Goal: Task Accomplishment & Management: Complete application form

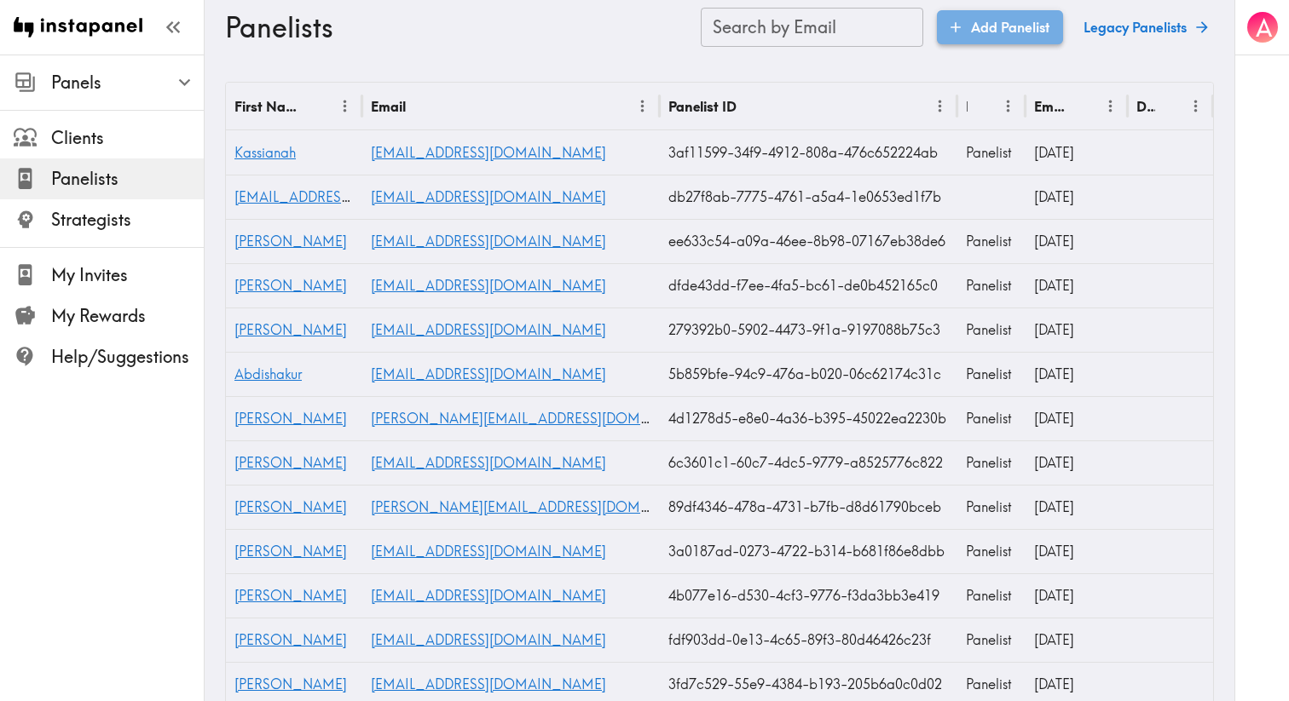
click at [951, 32] on icon at bounding box center [955, 27] width 17 height 17
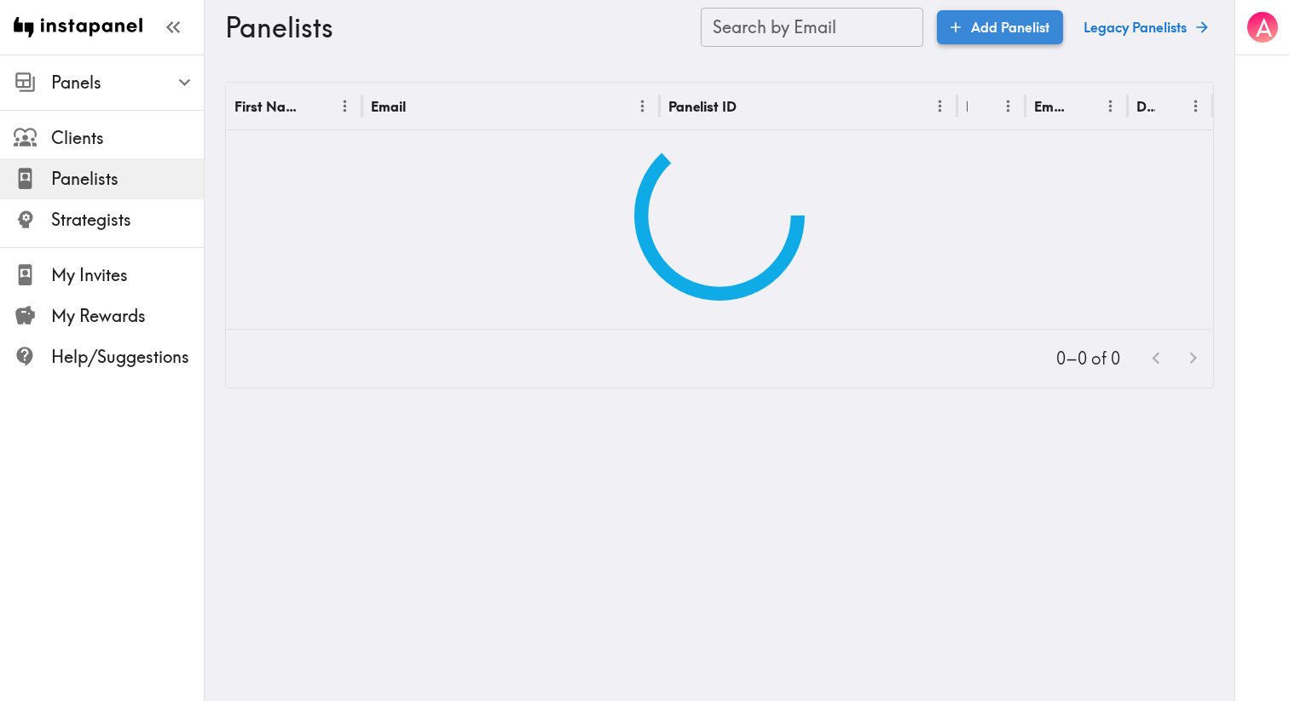
click at [1003, 27] on link "Add Panelist" at bounding box center [1000, 27] width 126 height 34
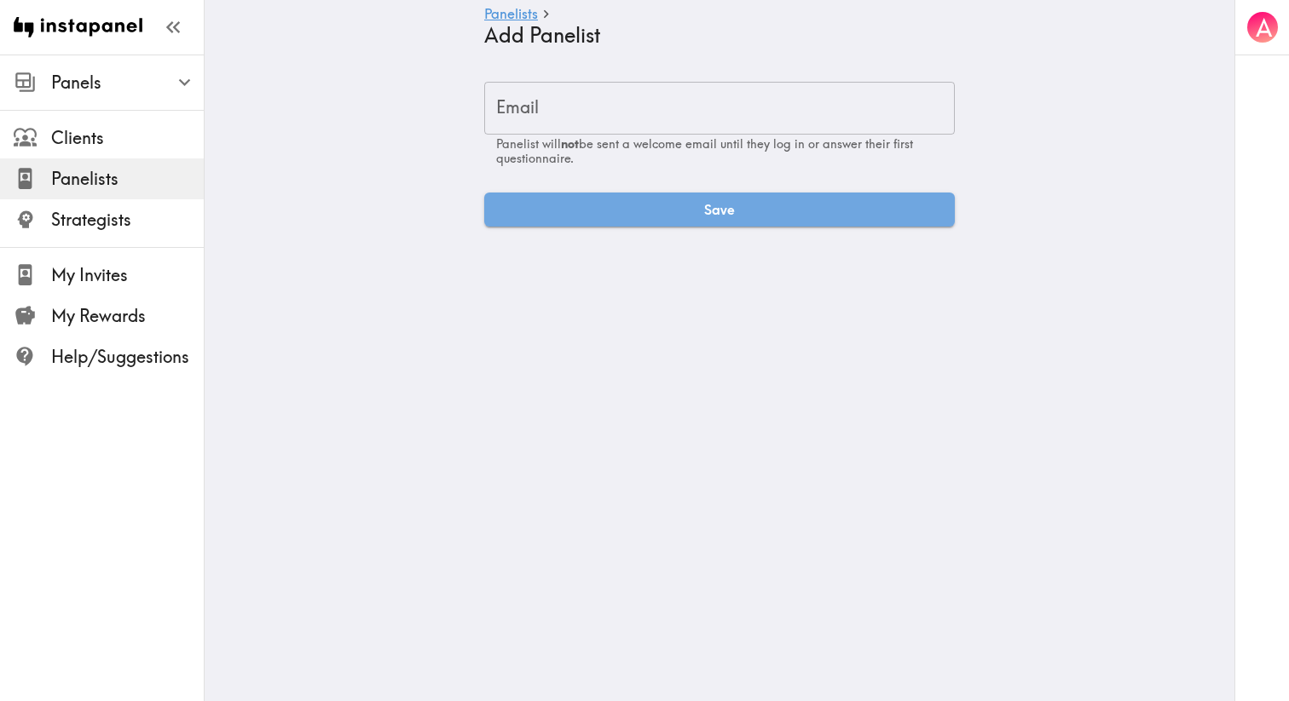
click at [626, 78] on main "Panelists Add Panelist Email Email Panelist will not be sent a welcome email un…" at bounding box center [720, 154] width 1030 height 199
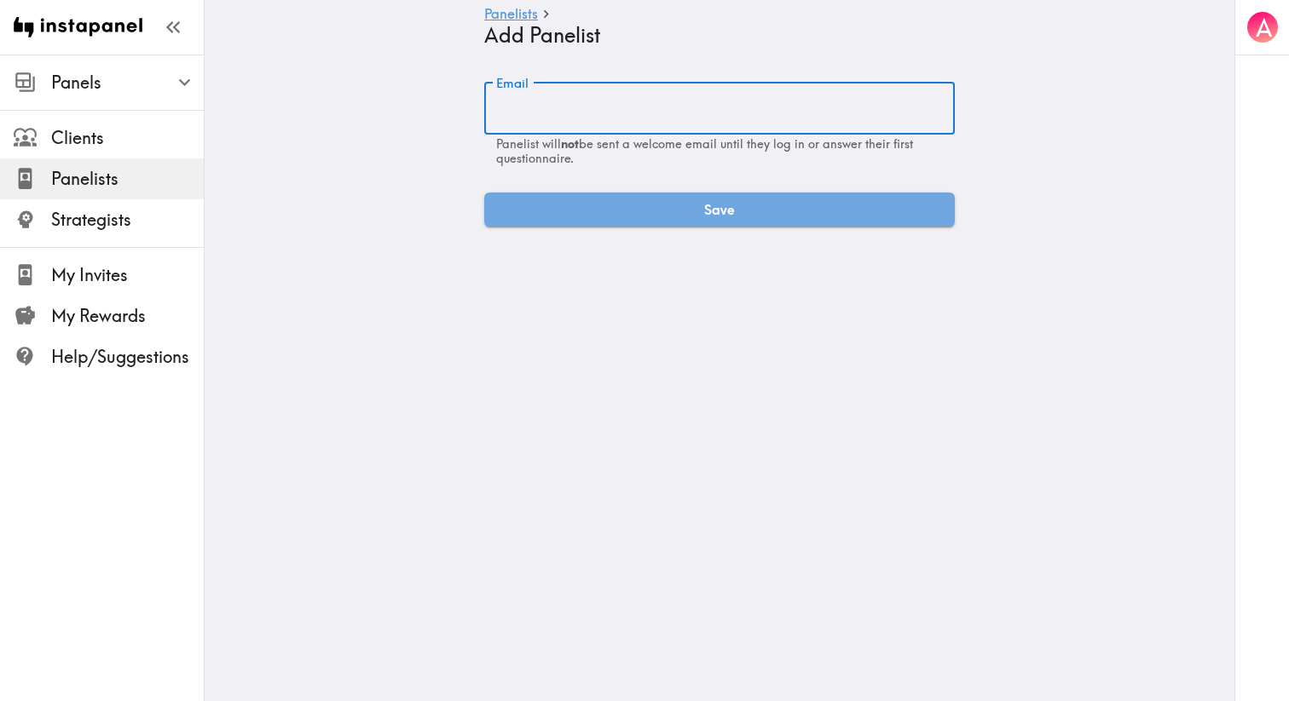
click at [618, 95] on input "Email" at bounding box center [719, 108] width 470 height 53
paste input "alexa.stabile@gcihealth.com"
type input "alexa.stabile@gcihealth.com"
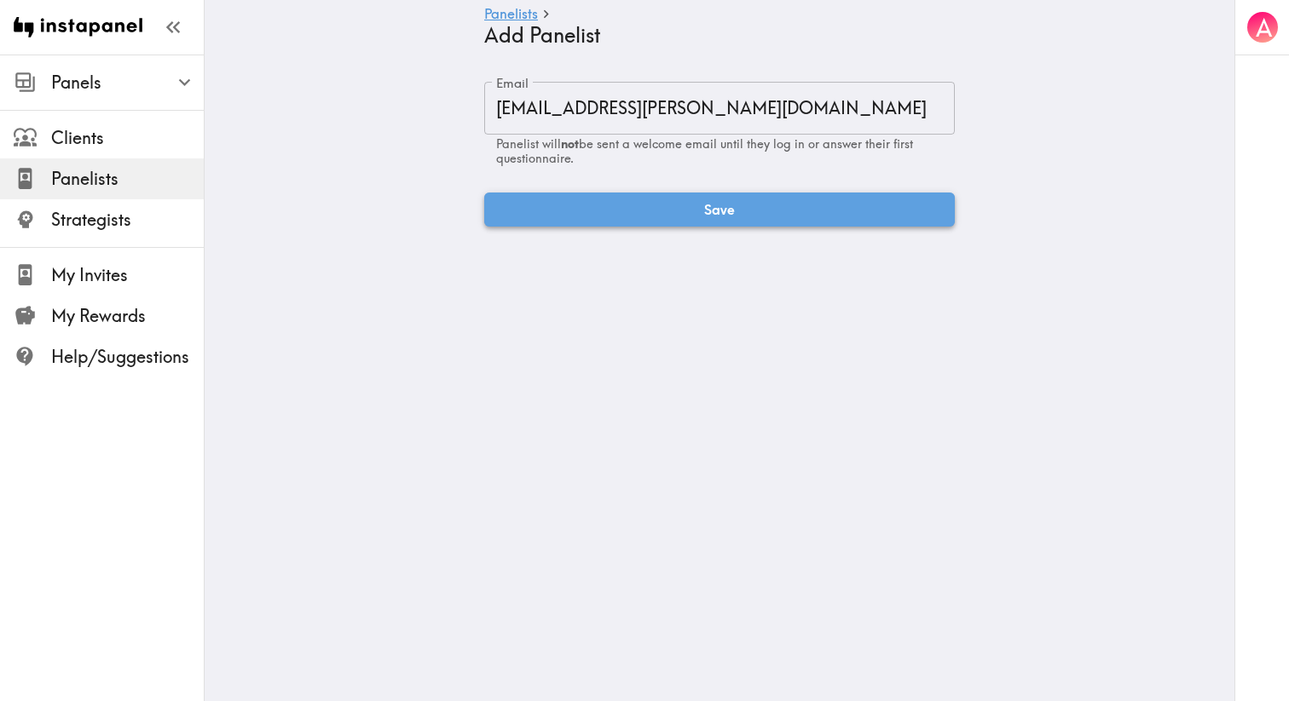
click at [643, 209] on button "Save" at bounding box center [719, 210] width 470 height 34
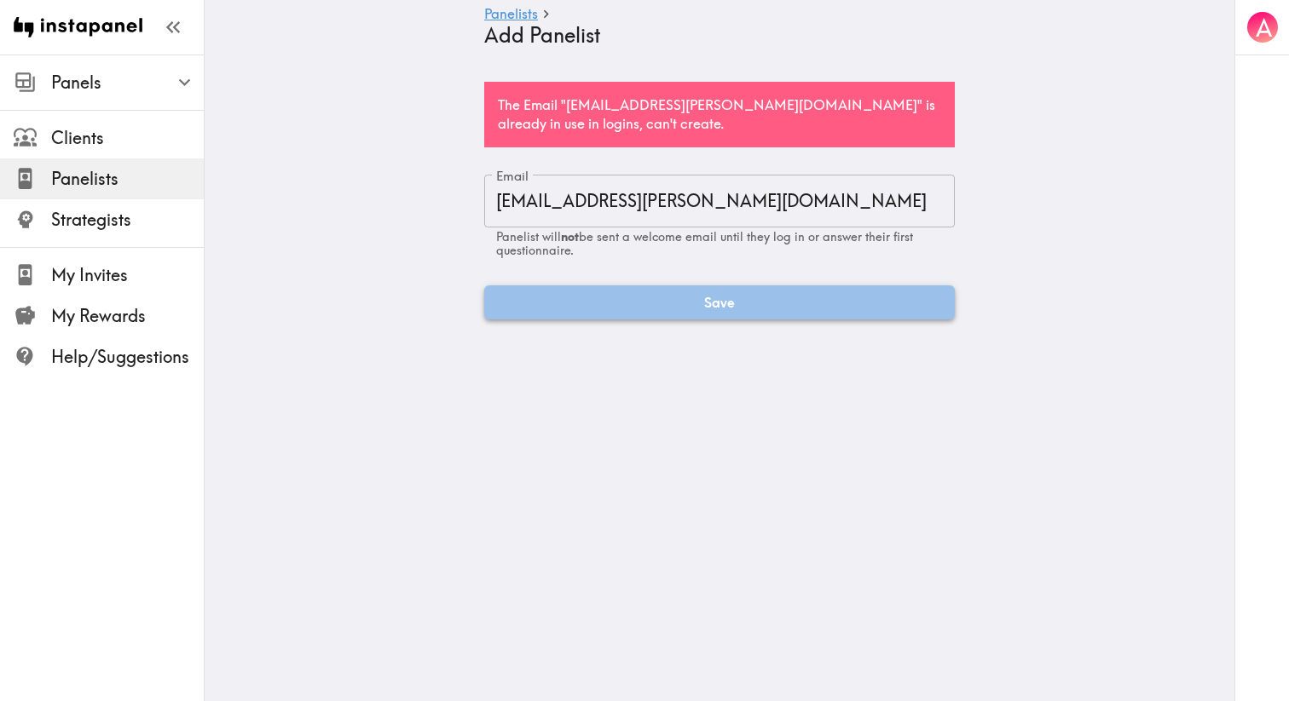
click at [640, 299] on button "Save" at bounding box center [719, 303] width 470 height 34
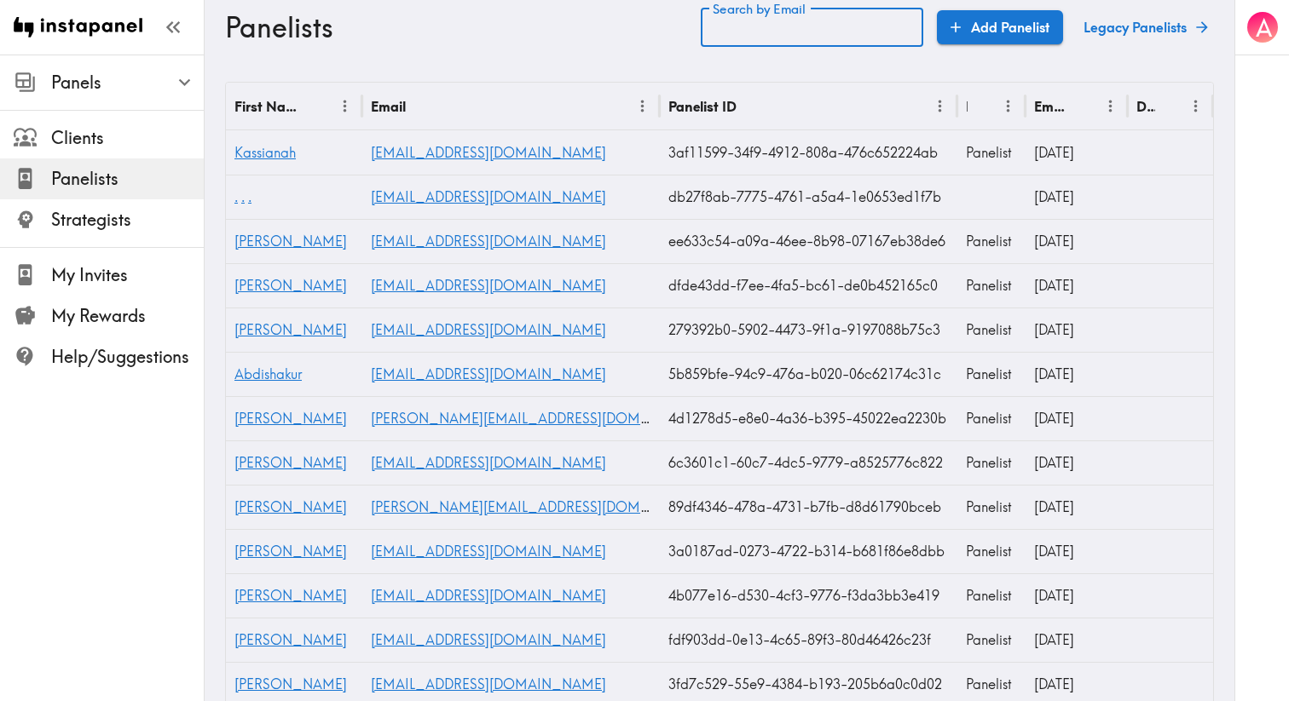
click at [760, 23] on div "Search by Email Search by Email" at bounding box center [812, 27] width 222 height 39
paste input "text"
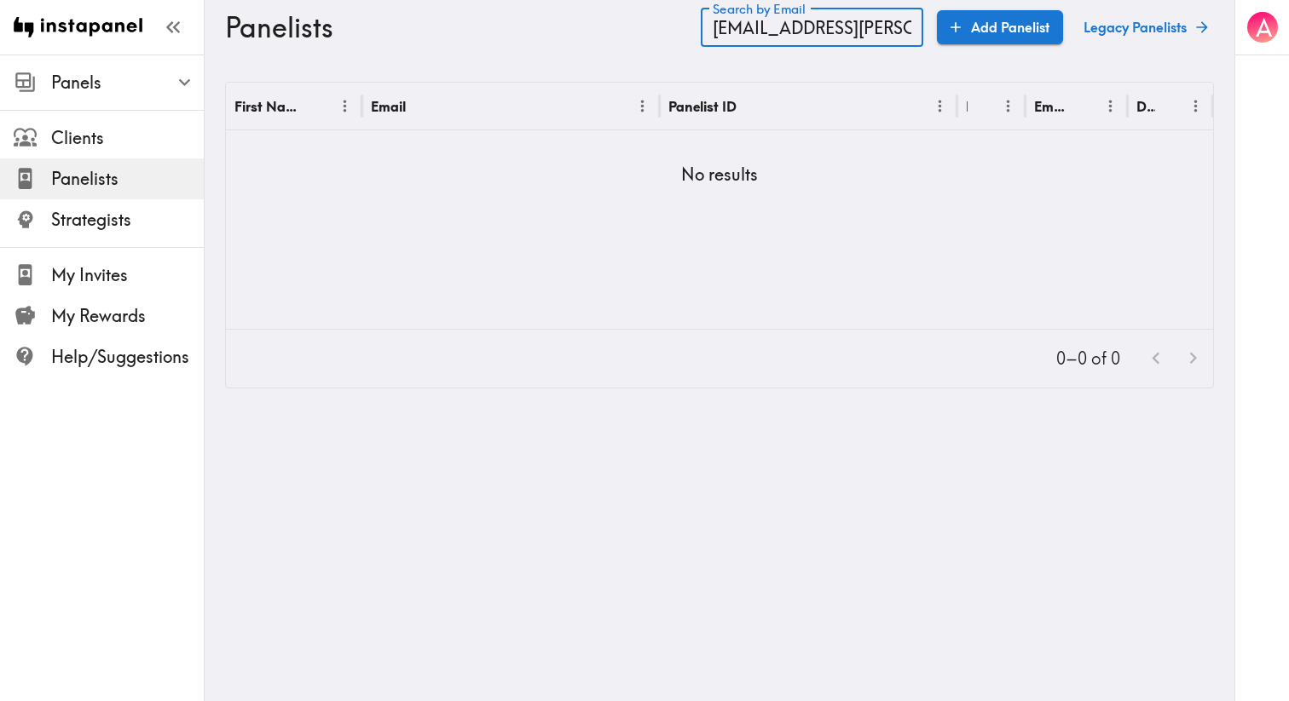
click at [843, 36] on input "[EMAIL_ADDRESS][PERSON_NAME][DOMAIN_NAME]" at bounding box center [812, 27] width 222 height 39
type input "[EMAIL_ADDRESS][PERSON_NAME][DOMAIN_NAME]"
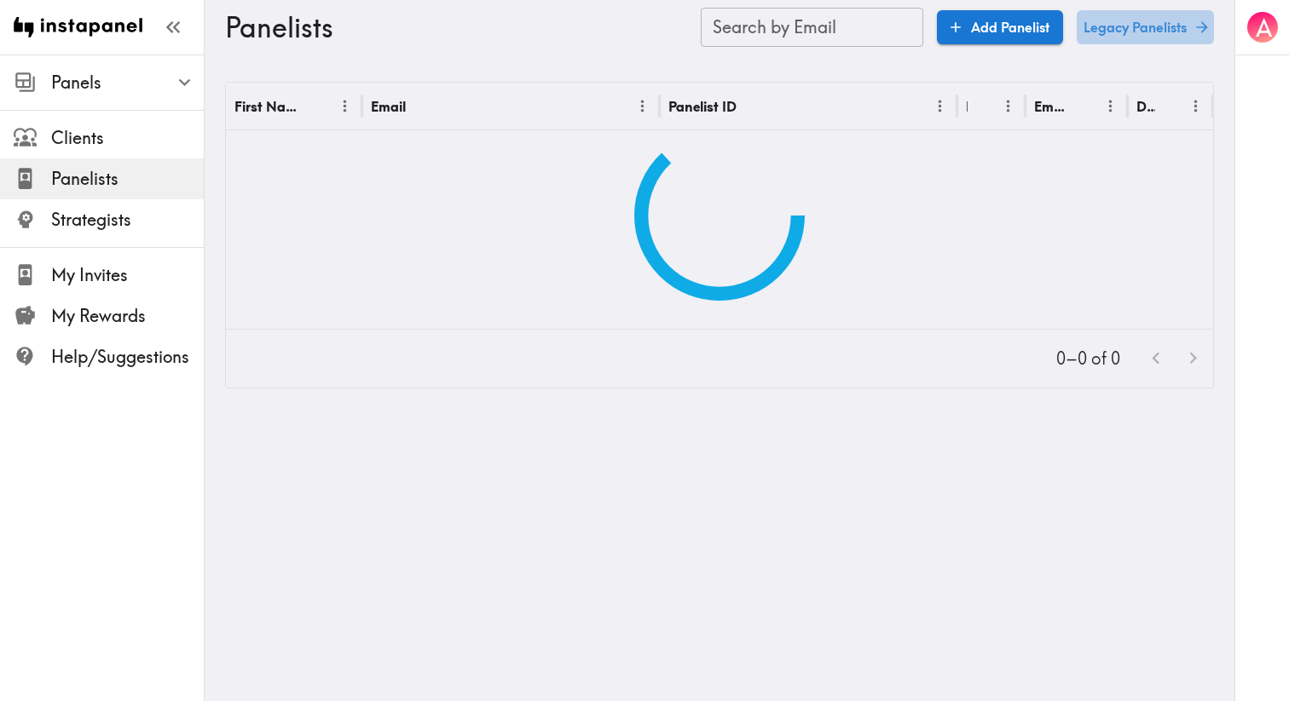
click at [1101, 23] on link "Legacy Panelists" at bounding box center [1145, 27] width 137 height 34
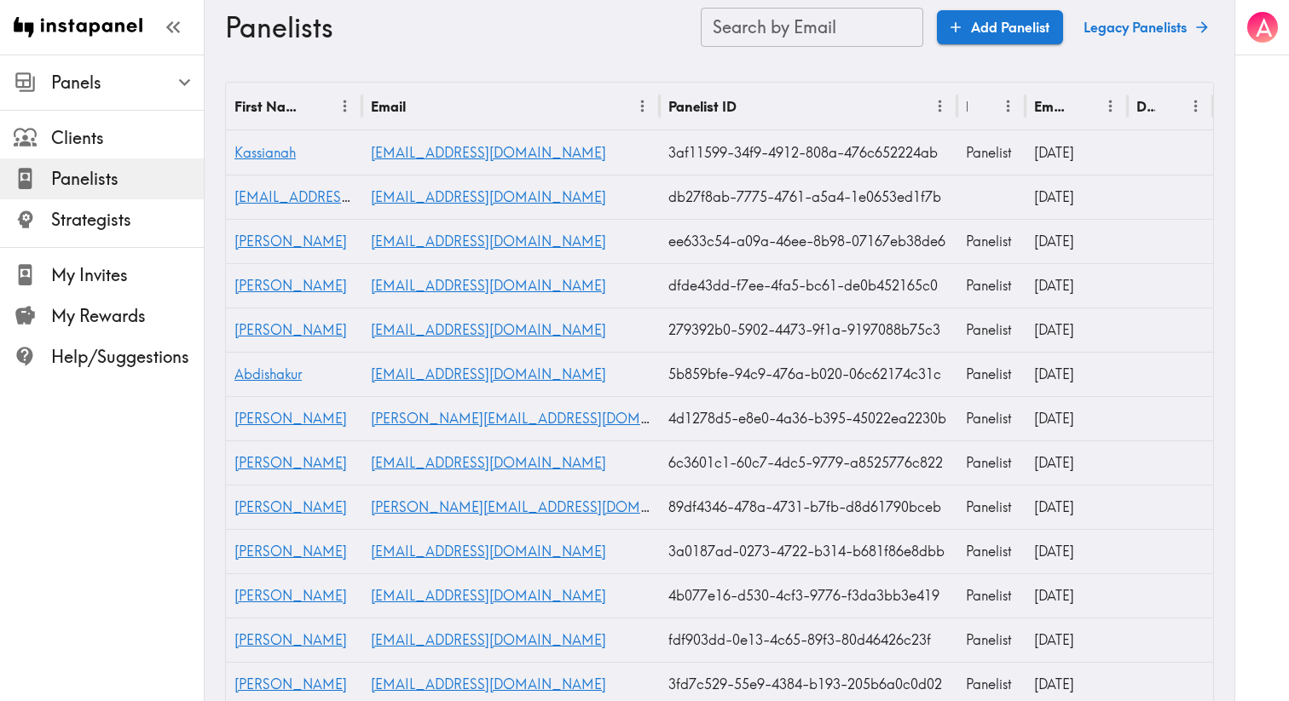
click at [837, 30] on input "Search by Email" at bounding box center [812, 27] width 222 height 39
paste input "text"
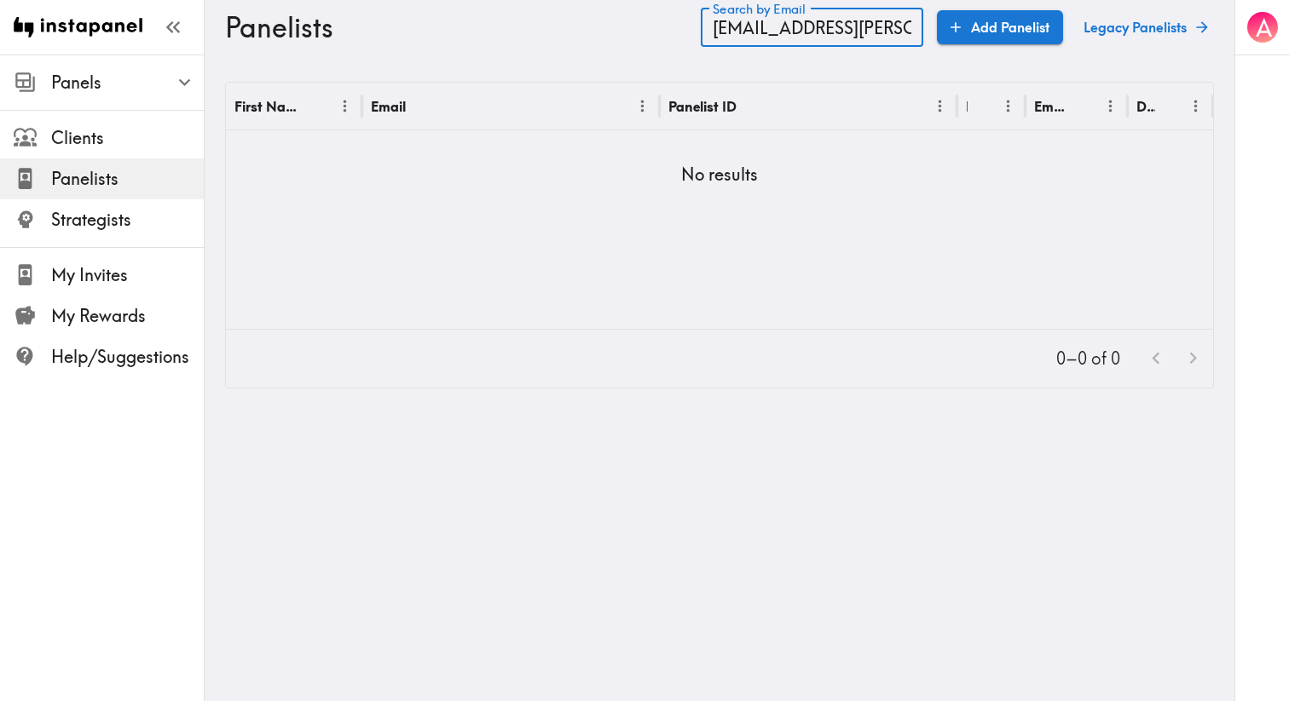
scroll to position [0, 29]
click at [849, 36] on input "[EMAIL_ADDRESS][PERSON_NAME][DOMAIN_NAME]" at bounding box center [812, 27] width 222 height 39
type input "[EMAIL_ADDRESS][PERSON_NAME][DOMAIN_NAME]"
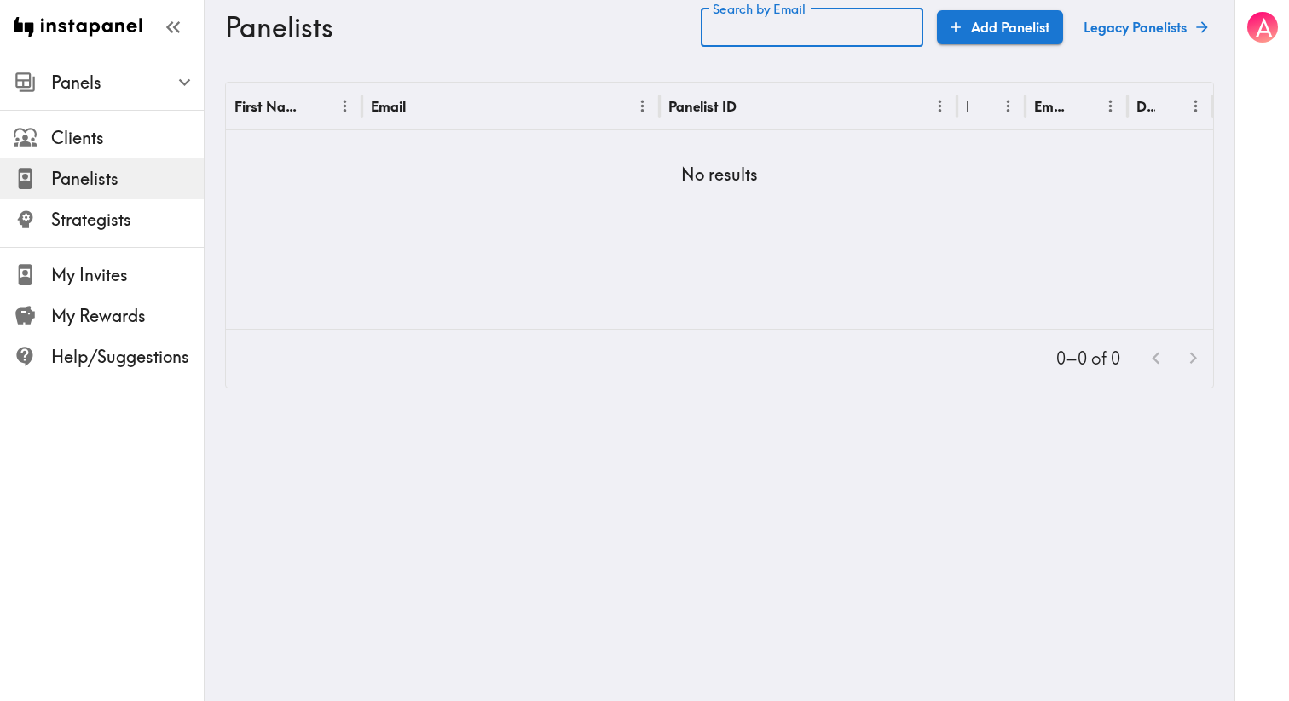
scroll to position [0, 0]
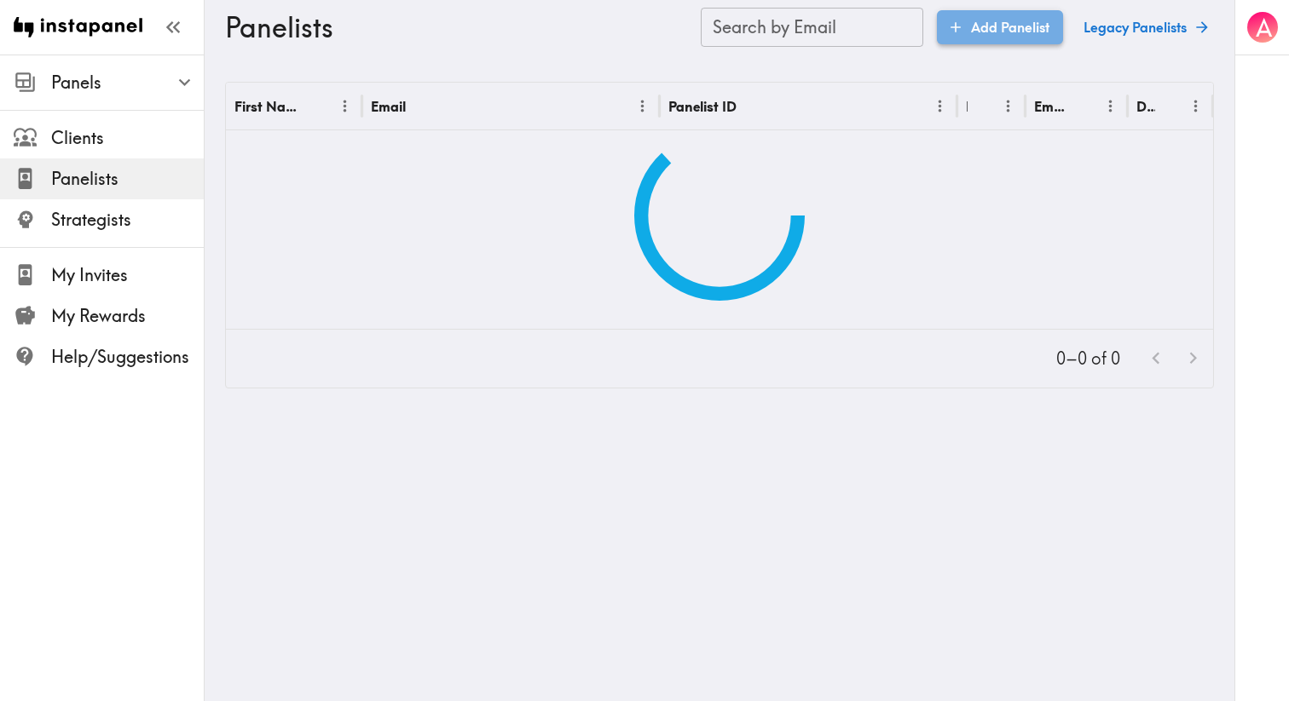
click at [979, 30] on link "Add Panelist" at bounding box center [1000, 27] width 126 height 34
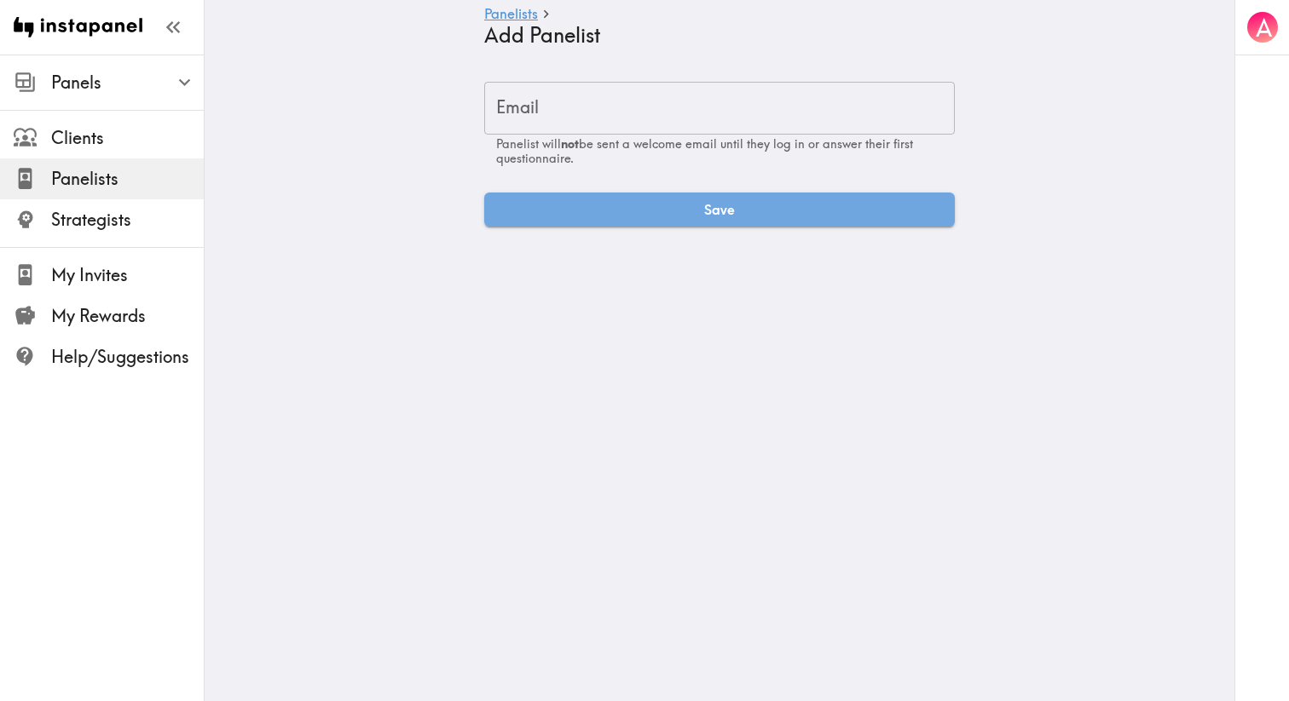
click at [786, 78] on main "Panelists Add Panelist Email Email Panelist will not be sent a welcome email un…" at bounding box center [720, 154] width 1030 height 199
click at [771, 113] on input "Email" at bounding box center [719, 108] width 470 height 53
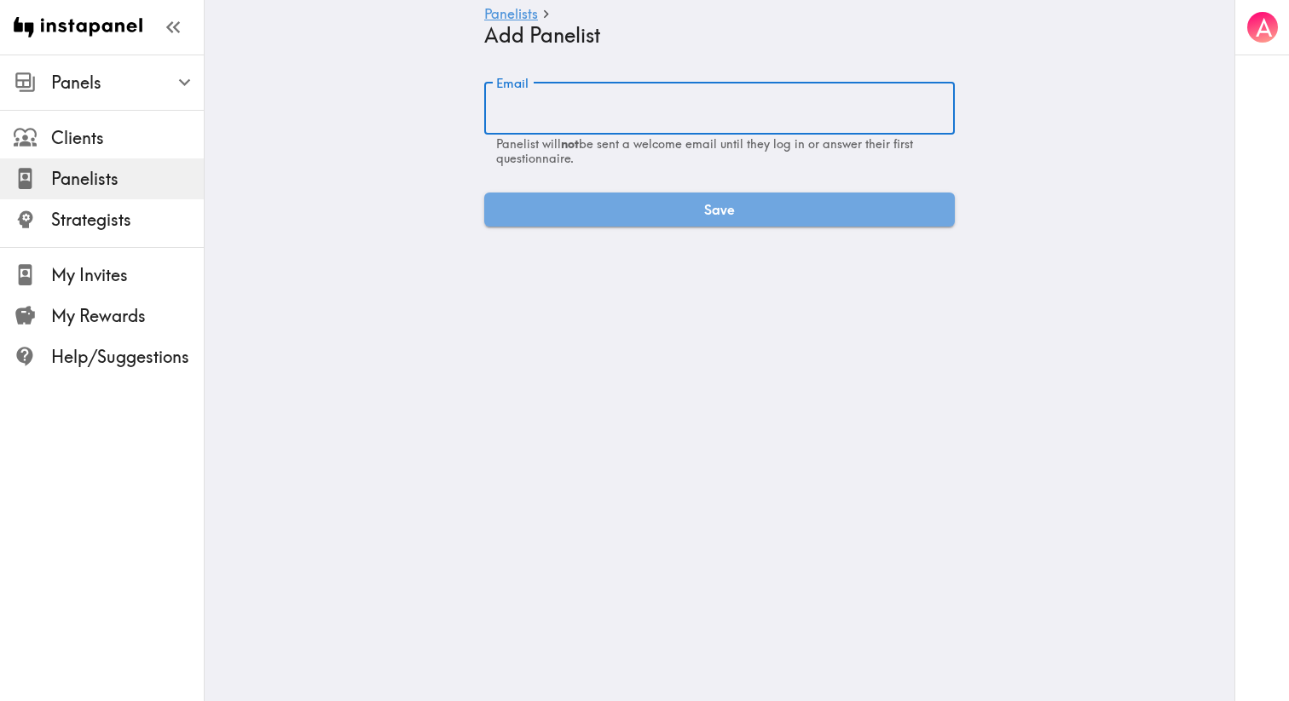
paste input "[EMAIL_ADDRESS][PERSON_NAME][DOMAIN_NAME]"
type input "[EMAIL_ADDRESS][PERSON_NAME][DOMAIN_NAME]"
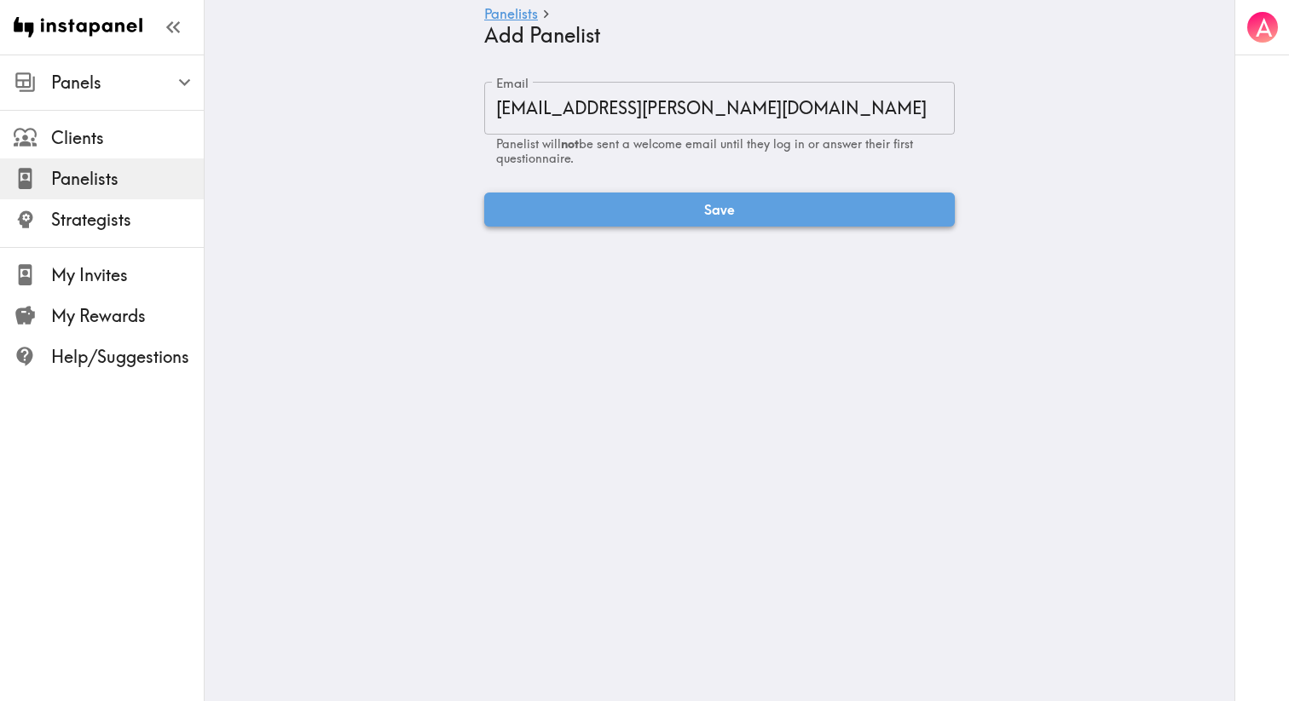
click at [725, 195] on button "Save" at bounding box center [719, 210] width 470 height 34
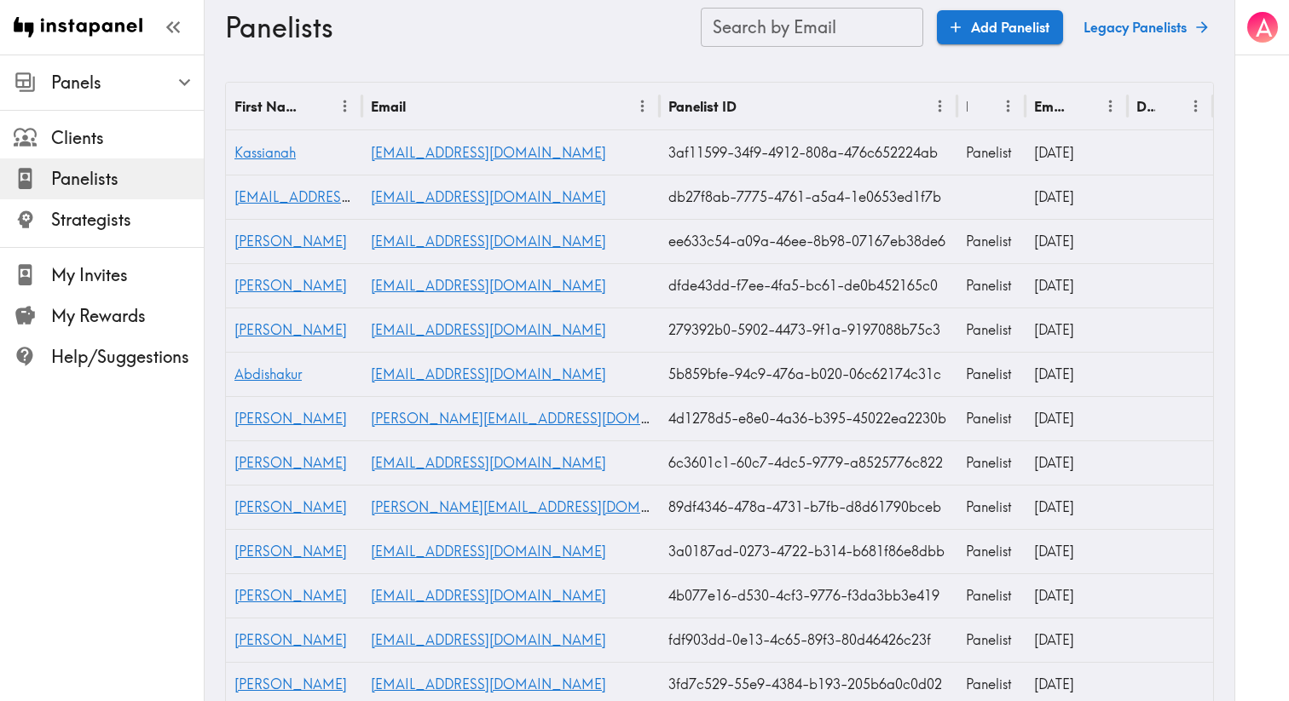
click at [616, 39] on h3 "Panelists" at bounding box center [456, 27] width 462 height 32
click at [750, 34] on input "Search by Email" at bounding box center [812, 27] width 222 height 39
paste input "text"
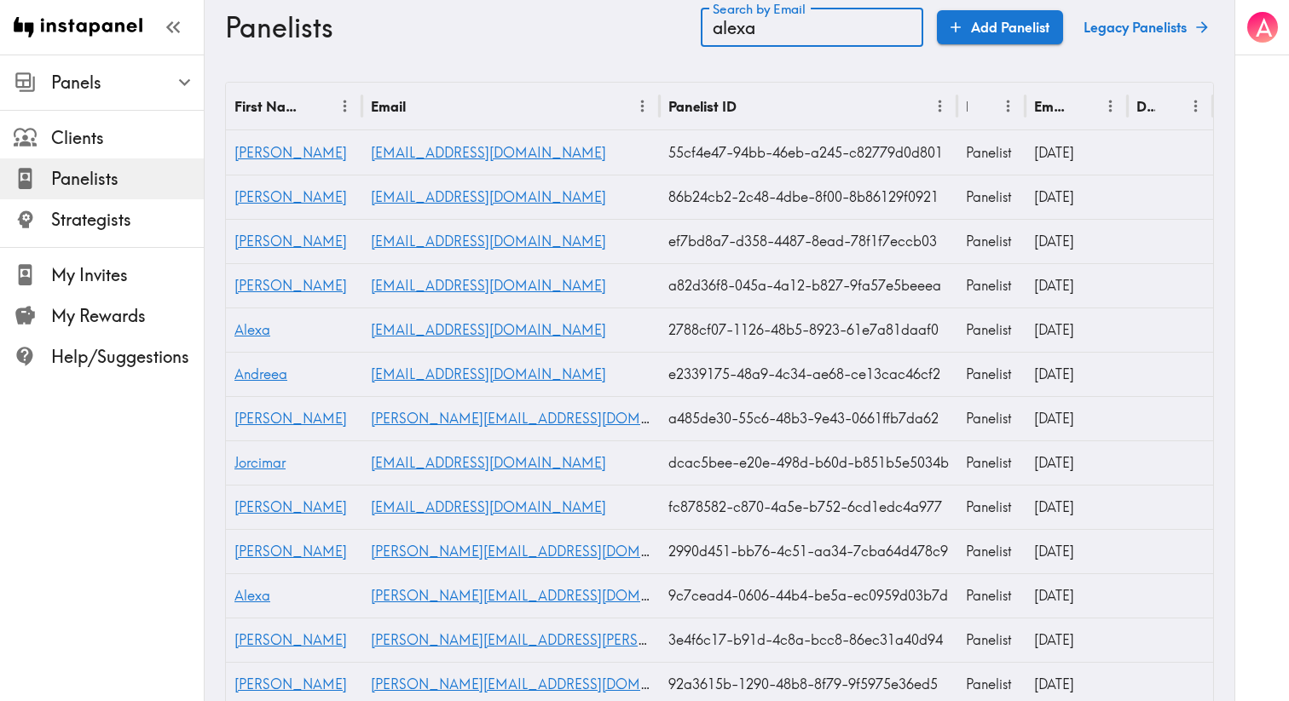
click at [756, 30] on input "alexa" at bounding box center [812, 27] width 222 height 39
type input "alexa"
